Goal: Task Accomplishment & Management: Manage account settings

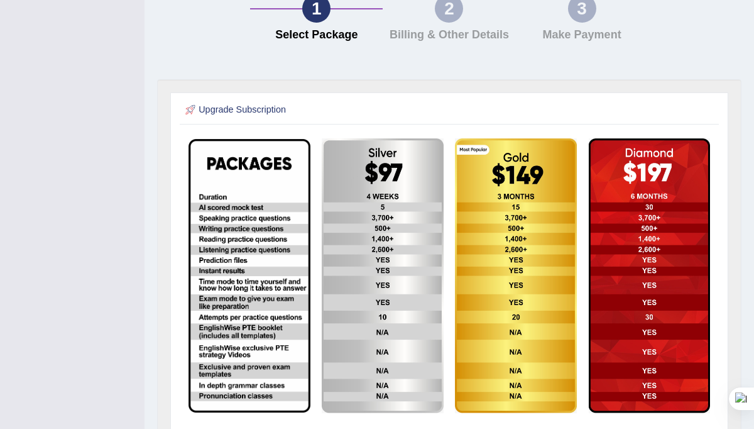
scroll to position [157, 0]
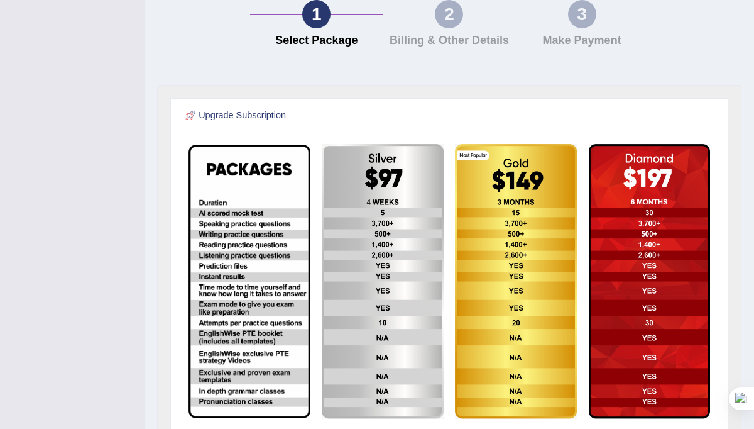
click at [456, 28] on div "2 Billing & Other Details" at bounding box center [449, 26] width 133 height 53
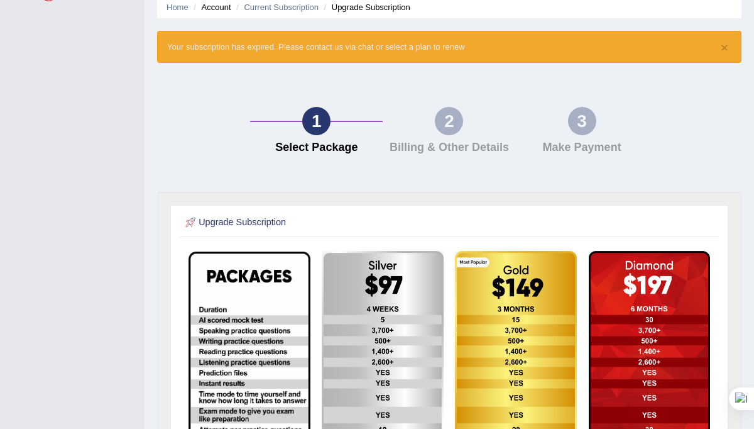
scroll to position [0, 0]
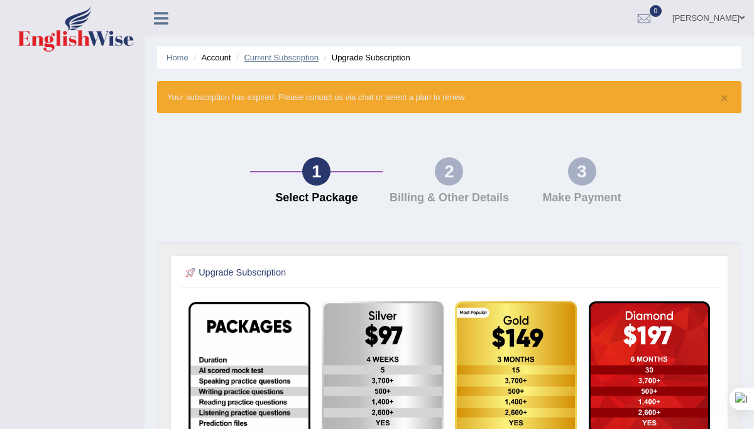
click at [286, 58] on link "Current Subscription" at bounding box center [281, 57] width 75 height 9
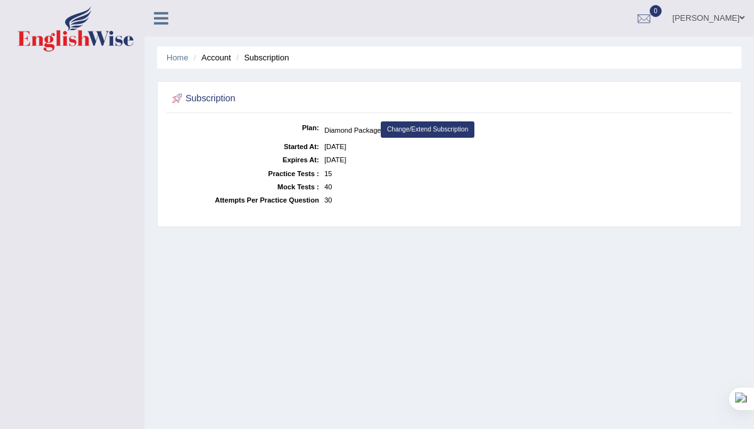
click at [165, 18] on icon at bounding box center [161, 18] width 14 height 16
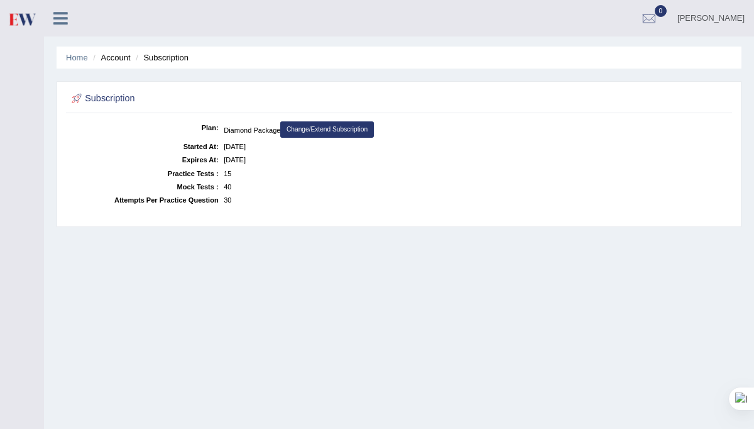
click at [124, 57] on li "Account" at bounding box center [110, 58] width 40 height 12
click at [164, 60] on li "Subscription" at bounding box center [161, 58] width 56 height 12
click at [724, 16] on link "[PERSON_NAME]" at bounding box center [711, 16] width 86 height 33
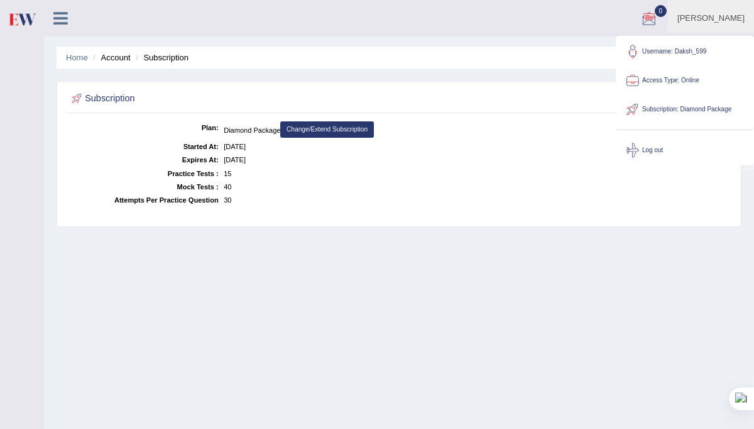
click at [659, 79] on link "Access Type: Online" at bounding box center [685, 80] width 136 height 29
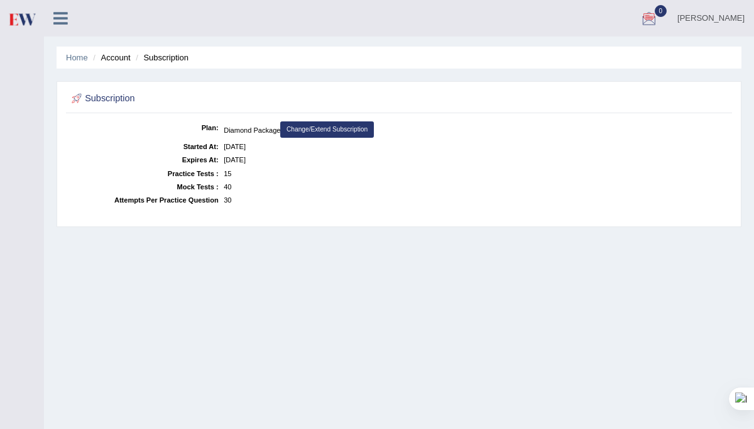
click at [67, 19] on icon at bounding box center [60, 18] width 14 height 16
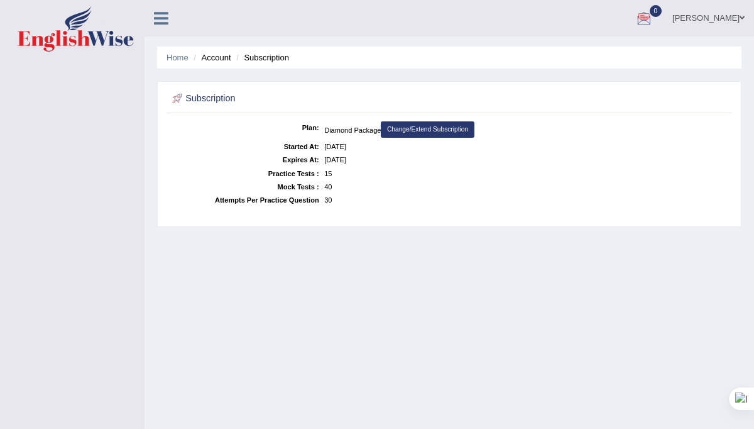
click at [222, 60] on li "Account" at bounding box center [210, 58] width 40 height 12
click at [253, 61] on li "Subscription" at bounding box center [261, 58] width 56 height 12
click at [221, 97] on h2 "Subscription" at bounding box center [343, 98] width 347 height 16
click at [187, 55] on link "Home" at bounding box center [178, 57] width 22 height 9
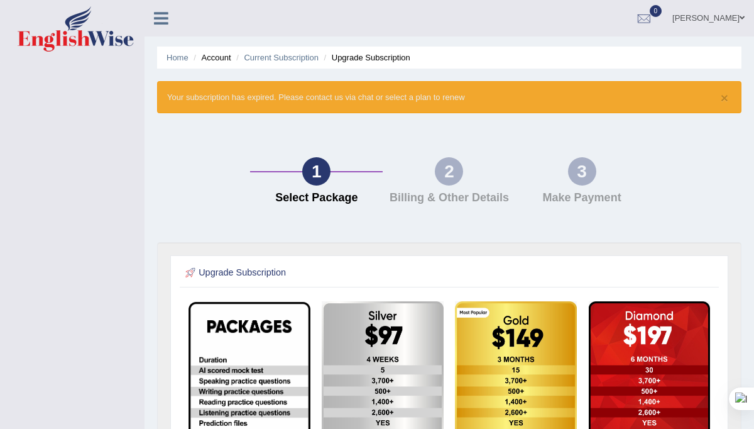
click at [742, 16] on span at bounding box center [742, 18] width 5 height 8
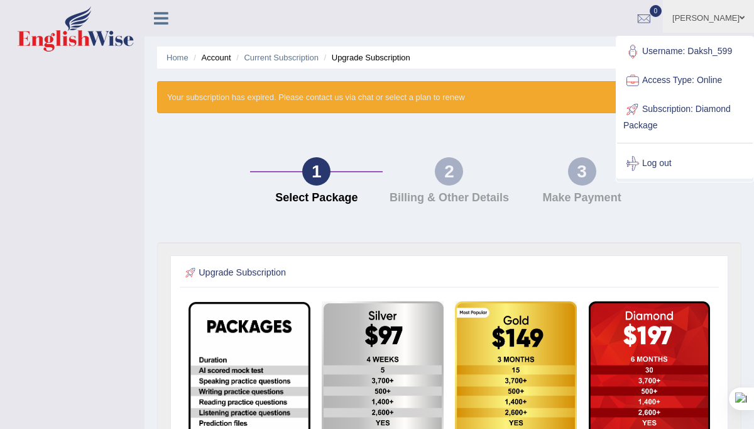
click at [699, 80] on link "Access Type: Online" at bounding box center [685, 80] width 136 height 29
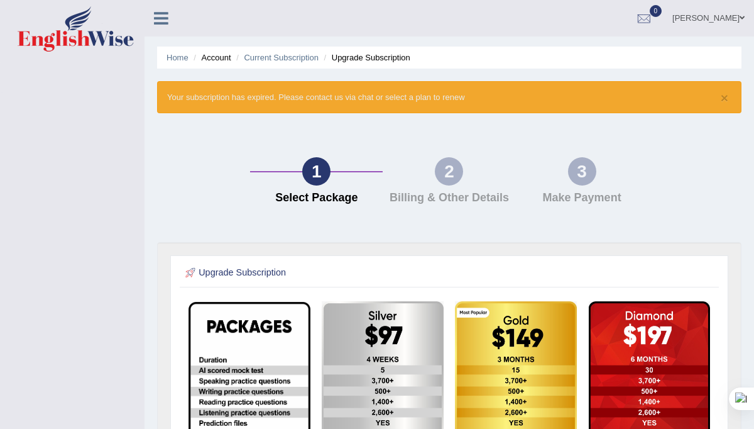
click at [208, 58] on li "Account" at bounding box center [210, 58] width 40 height 12
click at [286, 57] on link "Current Subscription" at bounding box center [281, 57] width 75 height 9
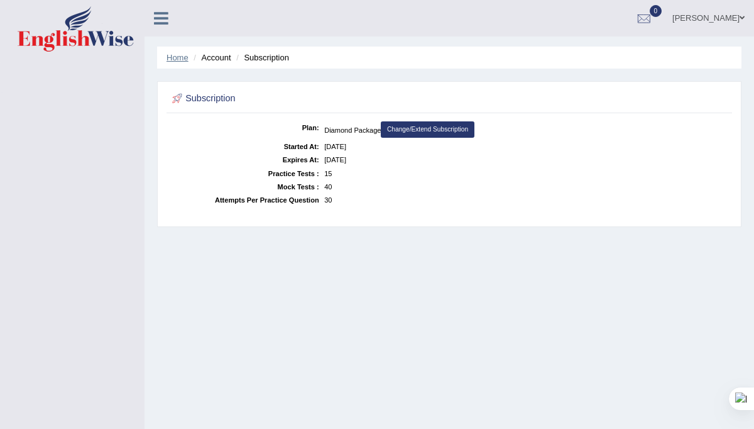
click at [187, 60] on link "Home" at bounding box center [178, 57] width 22 height 9
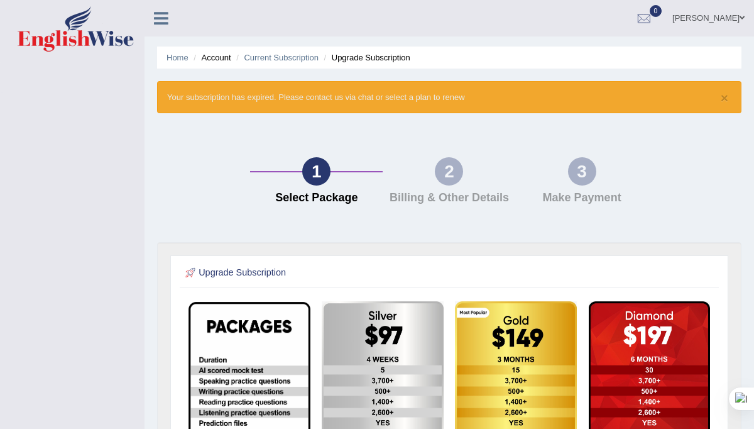
click at [164, 14] on icon at bounding box center [161, 18] width 14 height 16
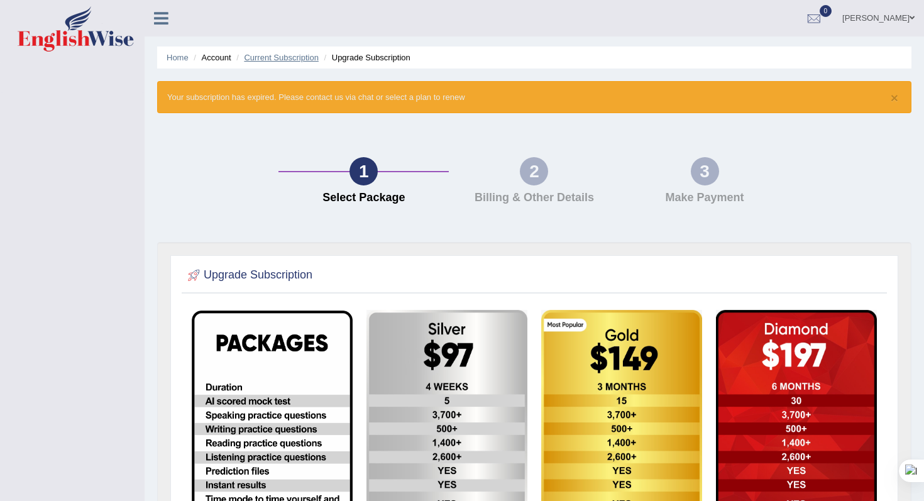
click at [277, 58] on link "Current Subscription" at bounding box center [281, 57] width 75 height 9
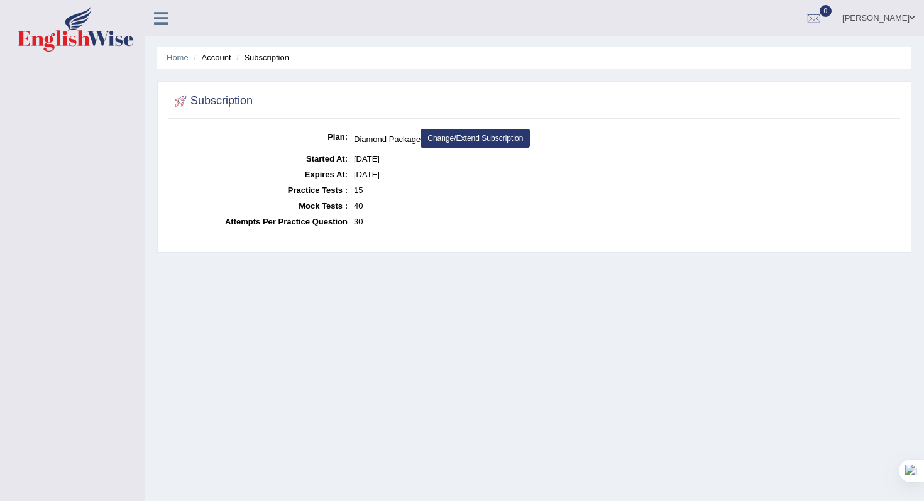
click at [909, 15] on span at bounding box center [911, 18] width 5 height 8
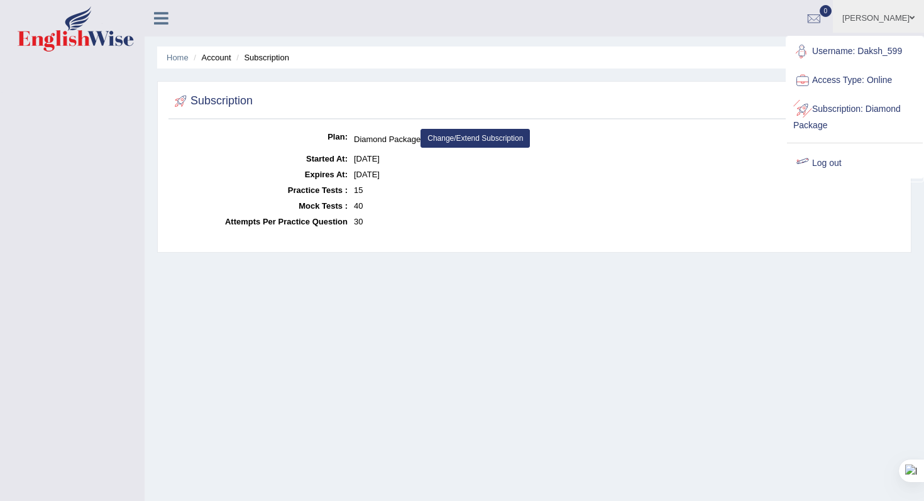
click at [830, 172] on link "Log out" at bounding box center [855, 163] width 136 height 29
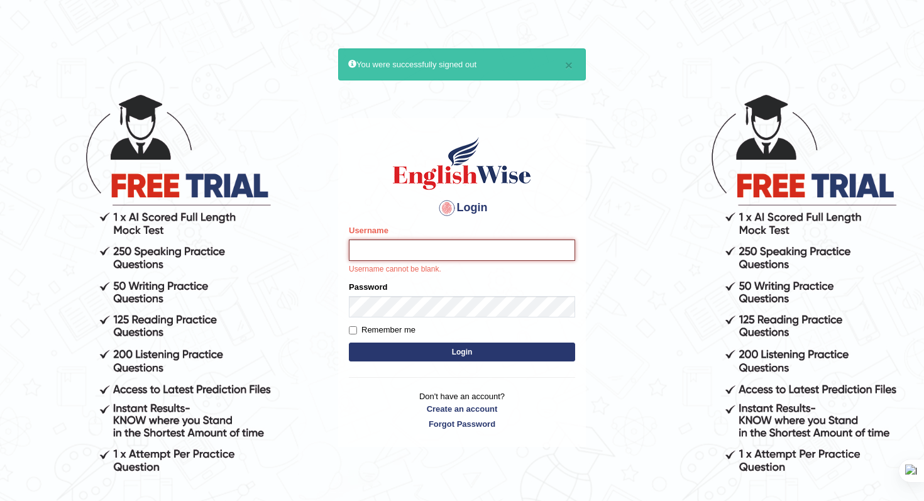
type input "Daksh_599"
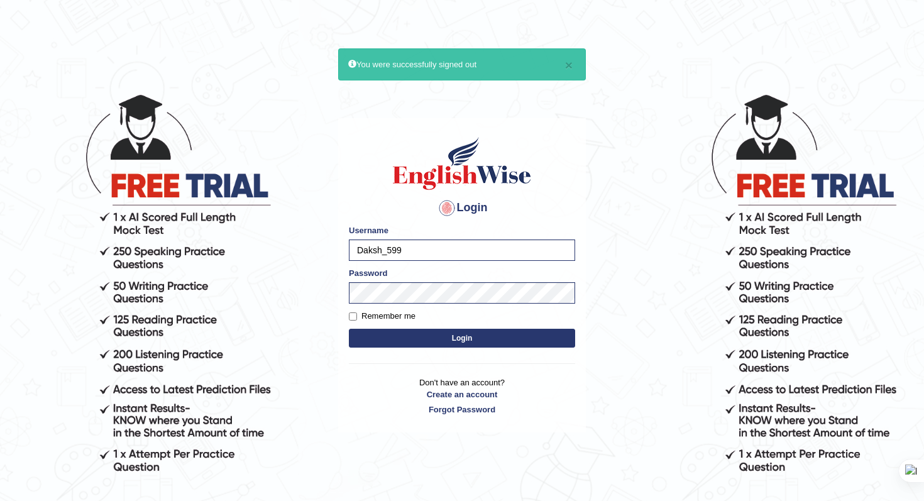
click at [463, 334] on button "Login" at bounding box center [462, 338] width 226 height 19
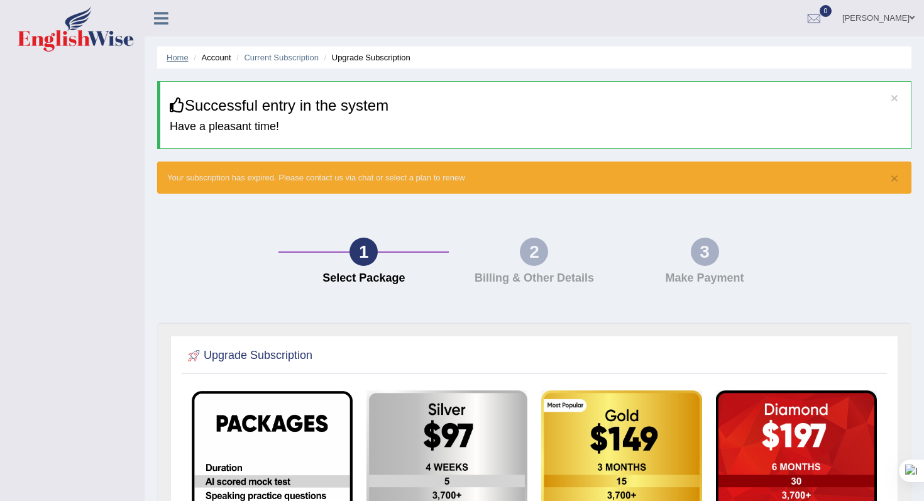
click at [180, 59] on link "Home" at bounding box center [178, 57] width 22 height 9
